Goal: Task Accomplishment & Management: Manage account settings

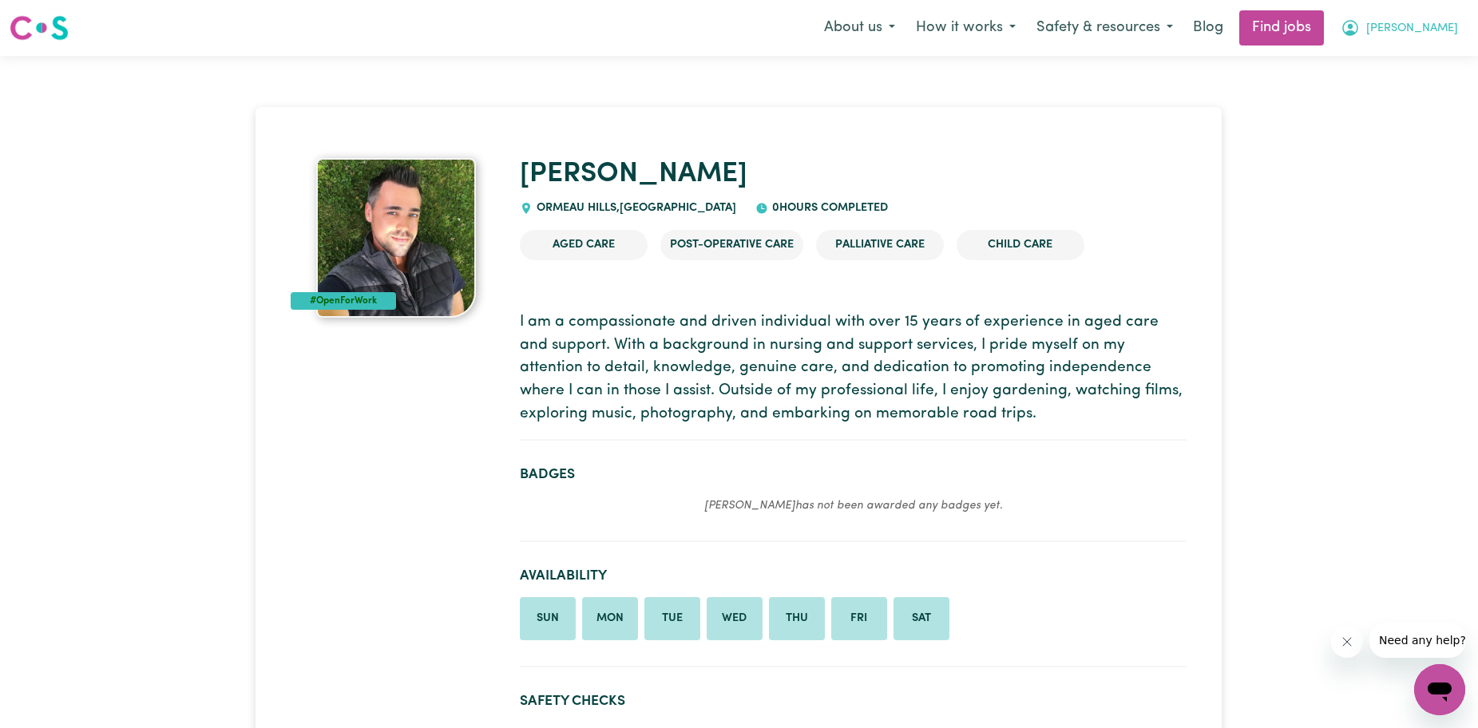
click at [1440, 26] on span "[PERSON_NAME]" at bounding box center [1412, 29] width 92 height 18
click at [1371, 65] on link "My Account" at bounding box center [1404, 62] width 126 height 30
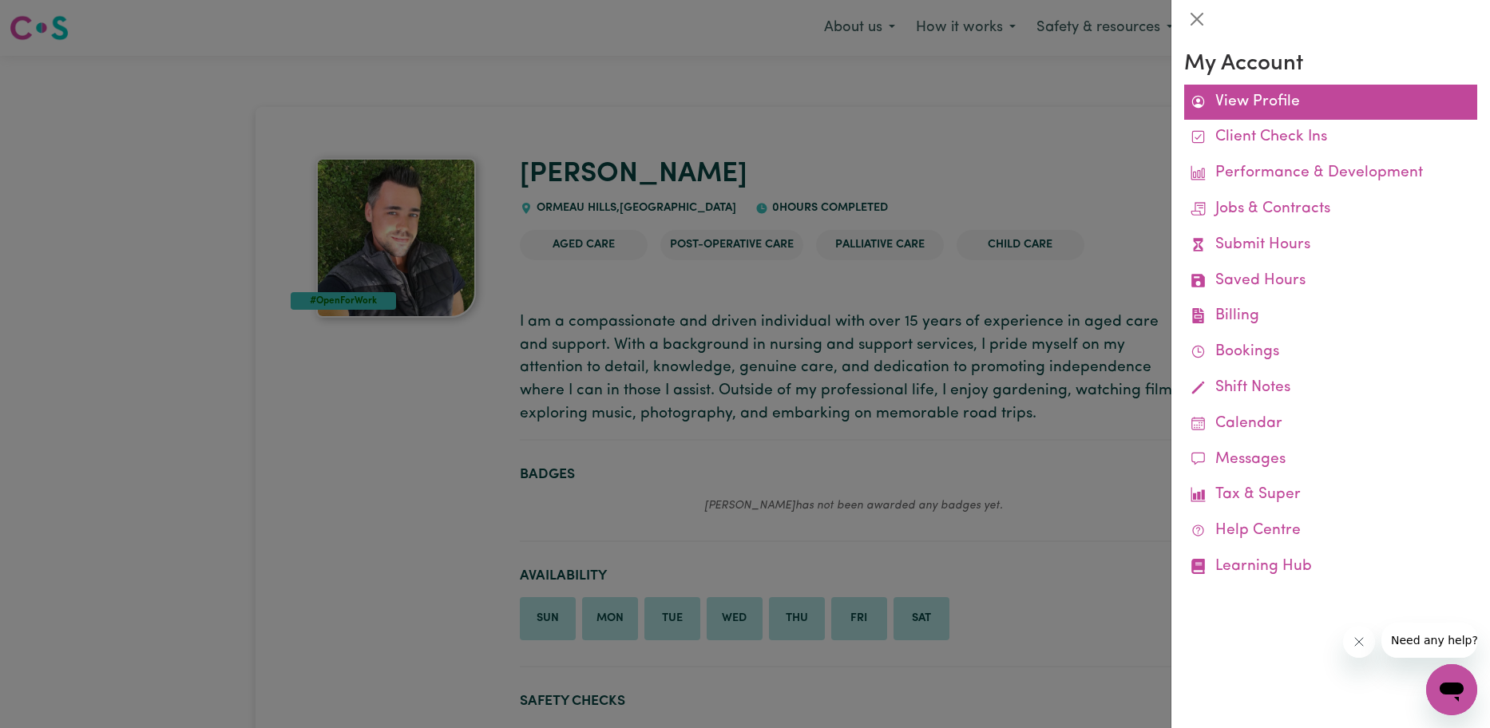
click at [1229, 104] on link "View Profile" at bounding box center [1330, 103] width 293 height 36
click at [1222, 103] on link "View Profile" at bounding box center [1330, 103] width 293 height 36
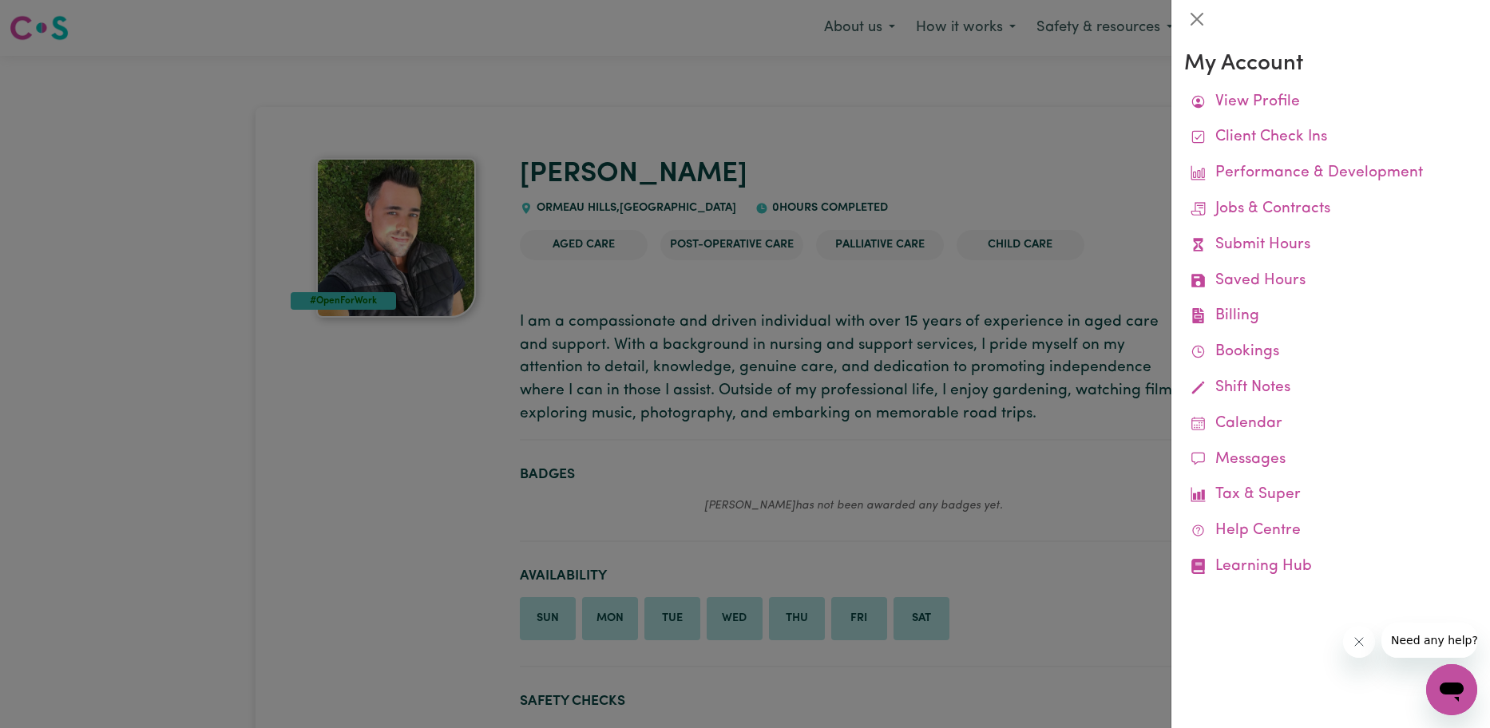
click at [1132, 156] on div at bounding box center [745, 364] width 1490 height 728
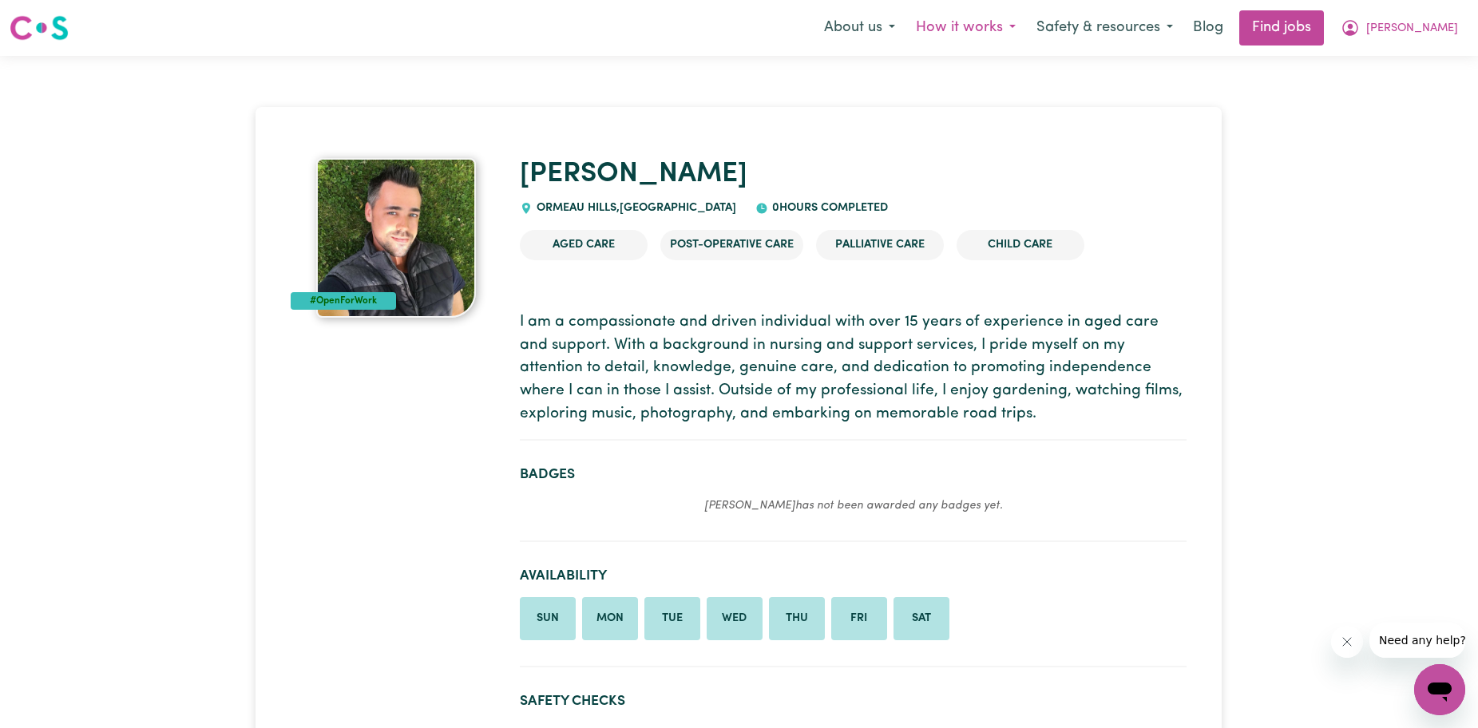
click at [1011, 32] on button "How it works" at bounding box center [965, 28] width 121 height 34
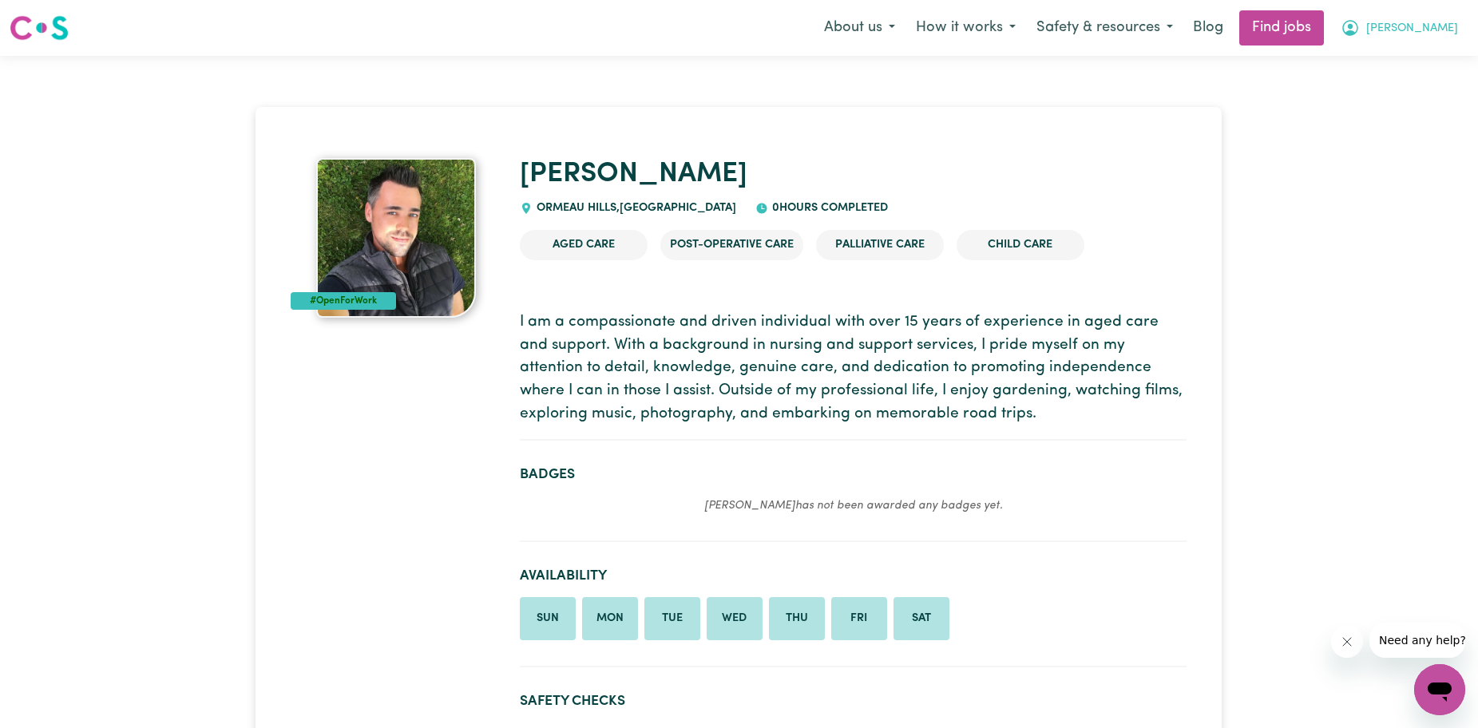
click at [1435, 22] on span "[PERSON_NAME]" at bounding box center [1412, 29] width 92 height 18
click at [1384, 78] on link "My Dashboard" at bounding box center [1404, 92] width 126 height 30
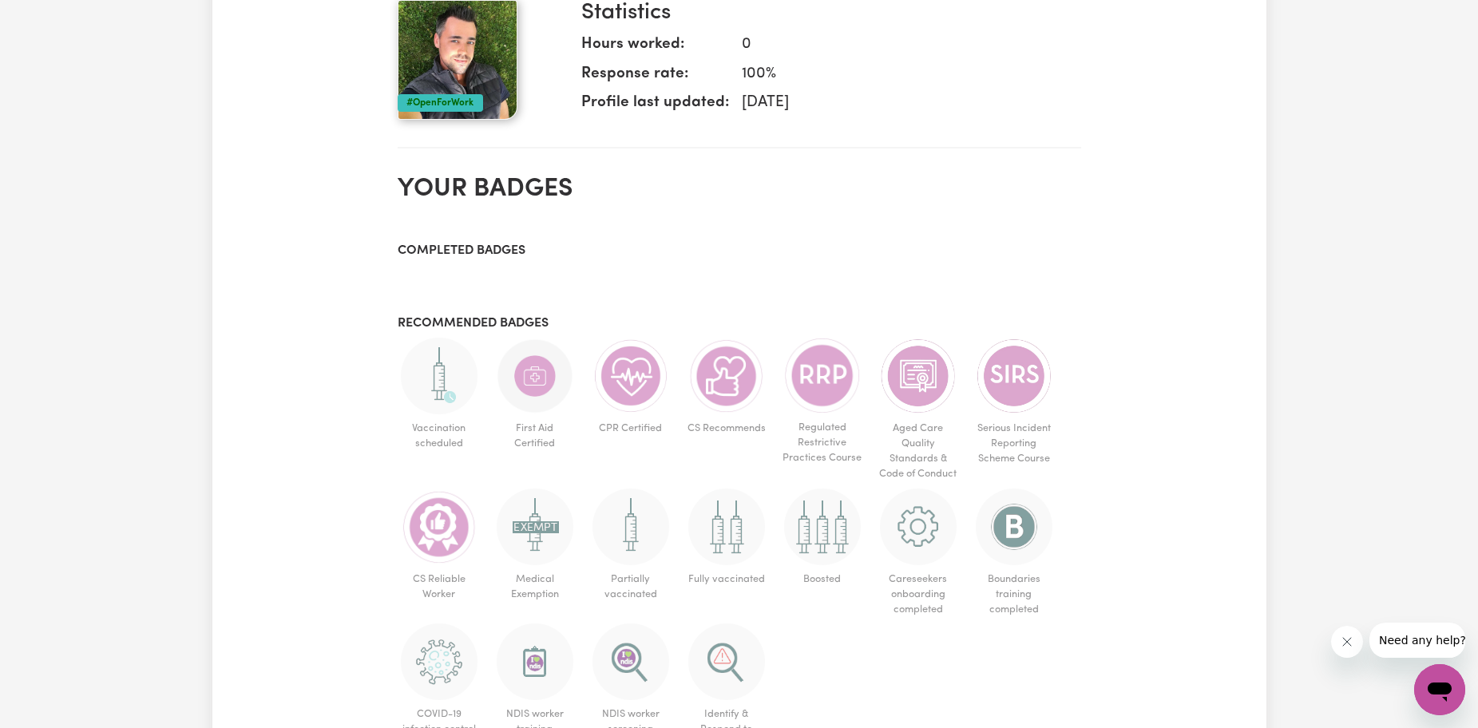
scroll to position [639, 0]
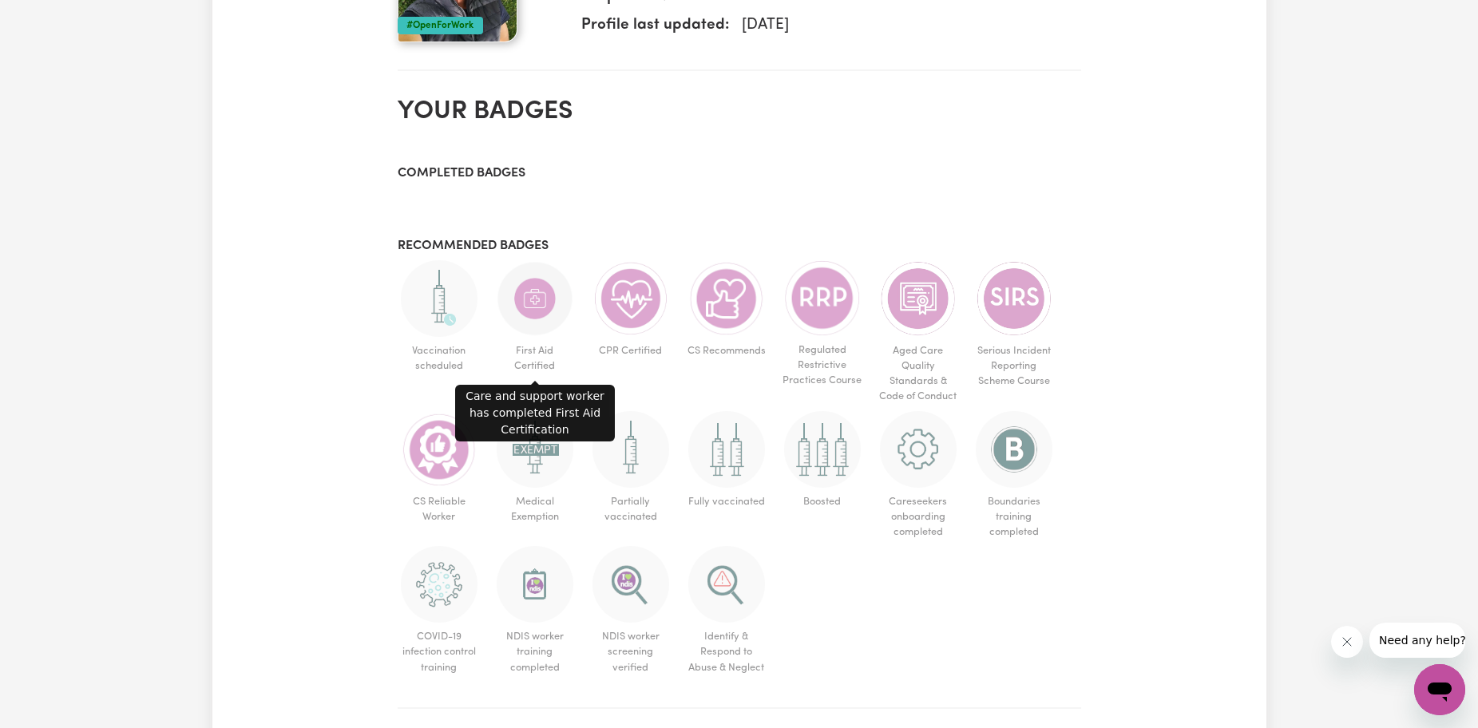
click at [521, 306] on img at bounding box center [535, 298] width 77 height 77
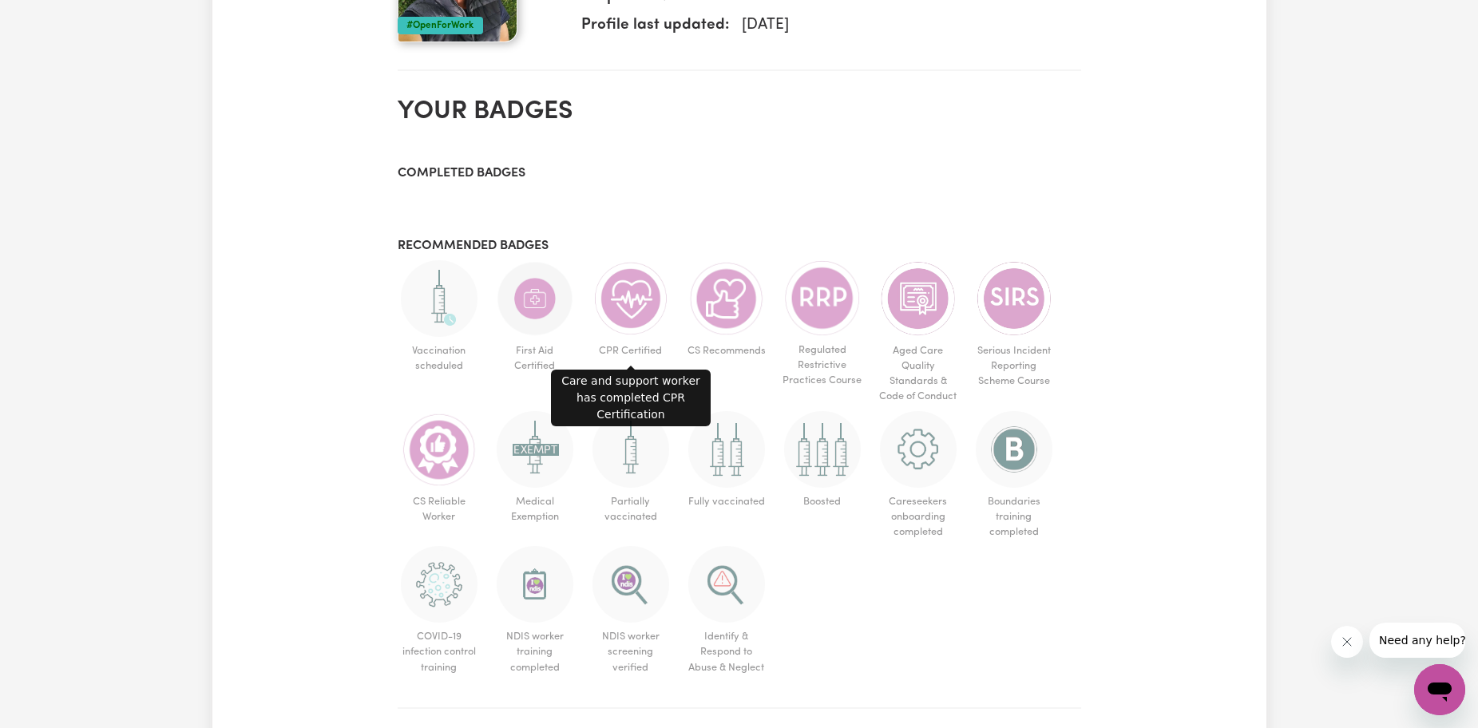
click at [643, 326] on img at bounding box center [630, 298] width 77 height 77
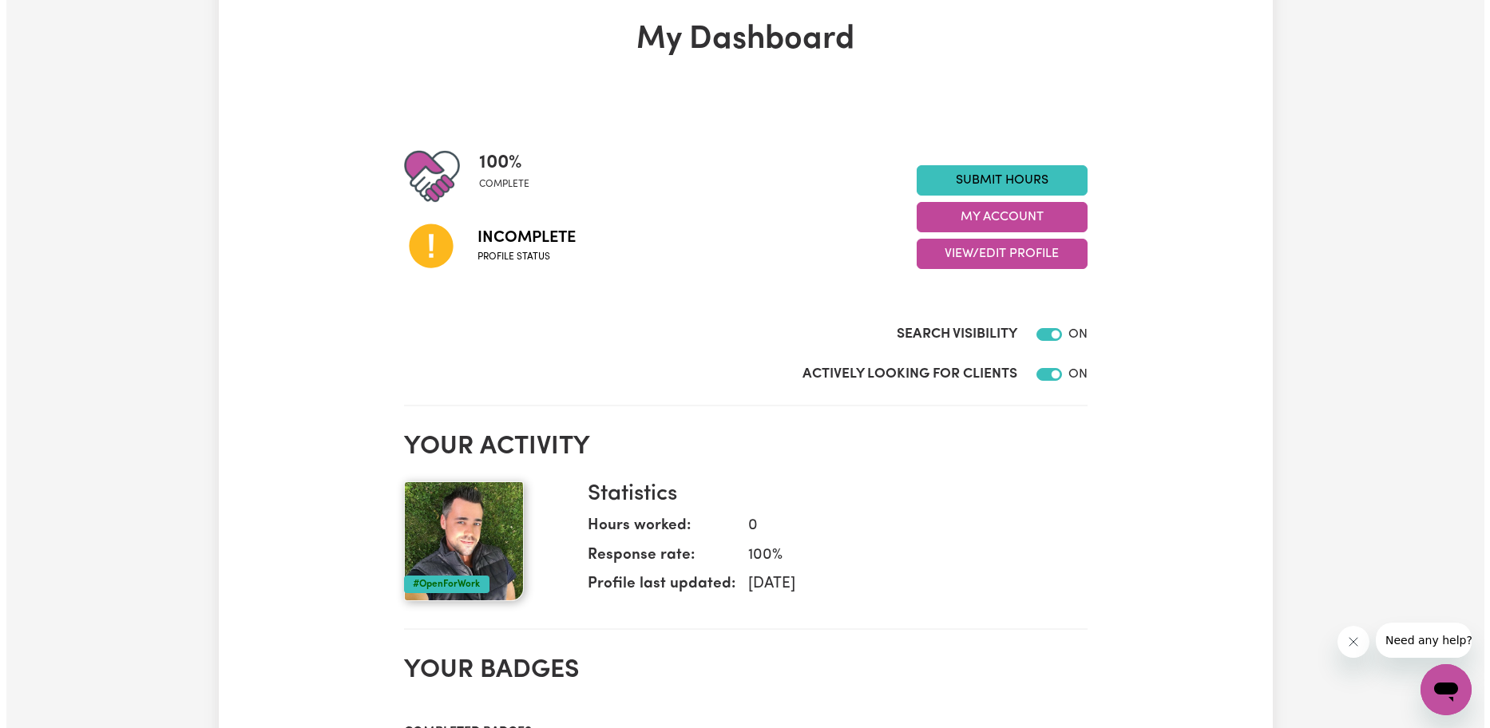
scroll to position [0, 0]
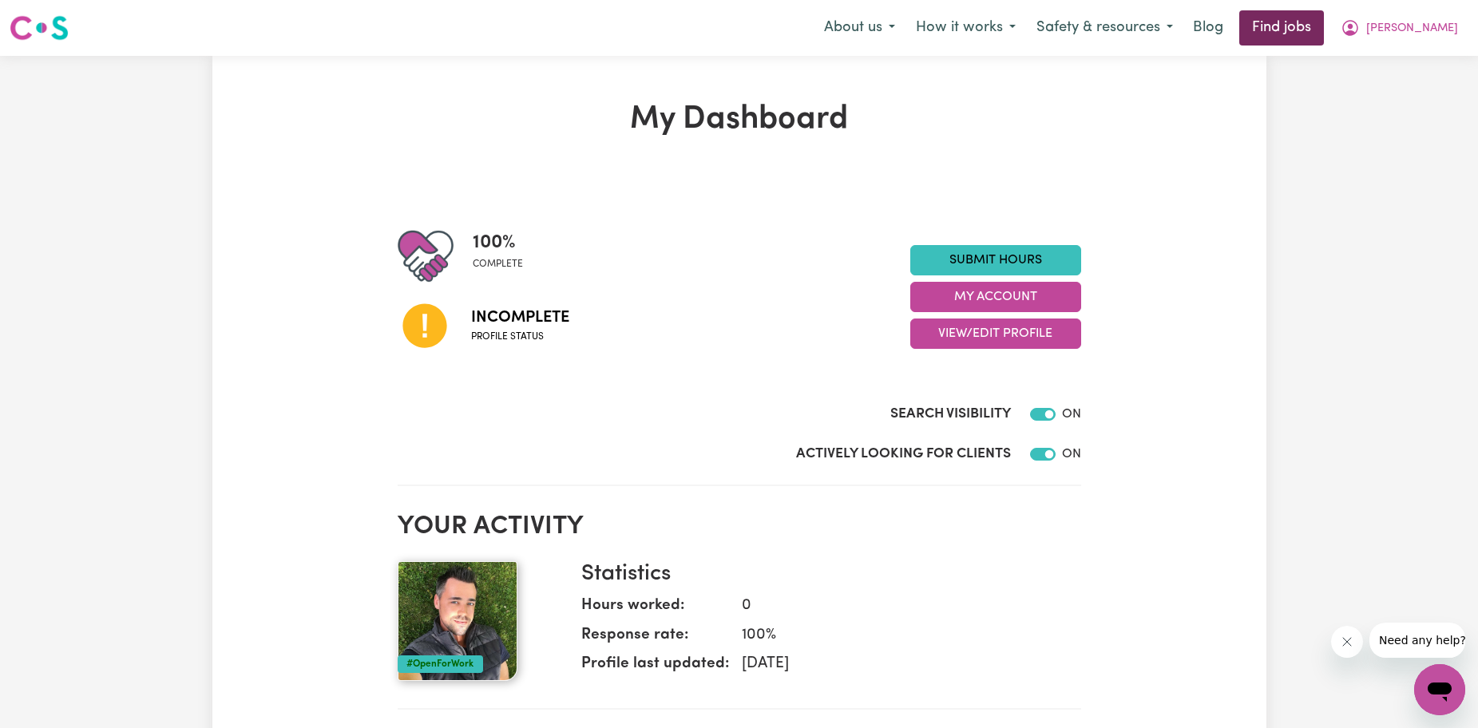
click at [1324, 27] on link "Find jobs" at bounding box center [1281, 27] width 85 height 35
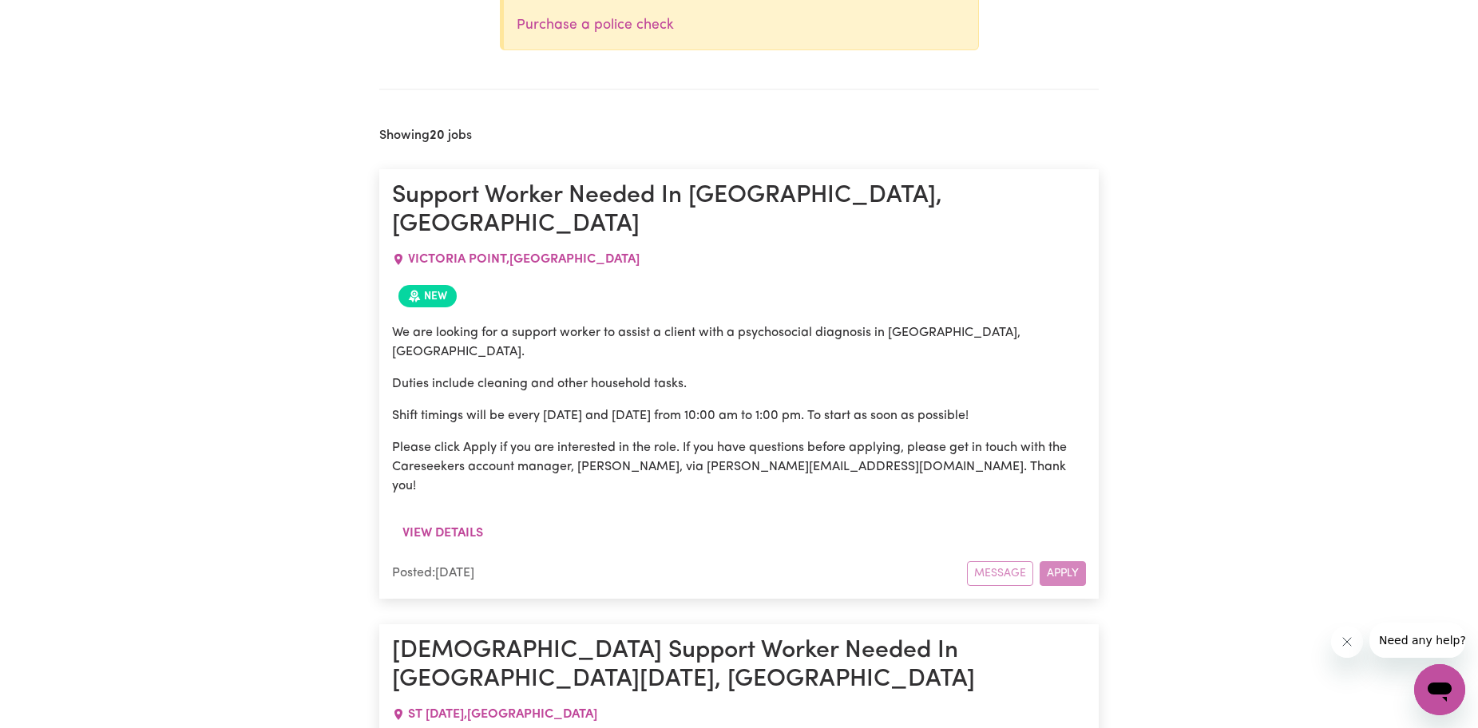
scroll to position [884, 0]
